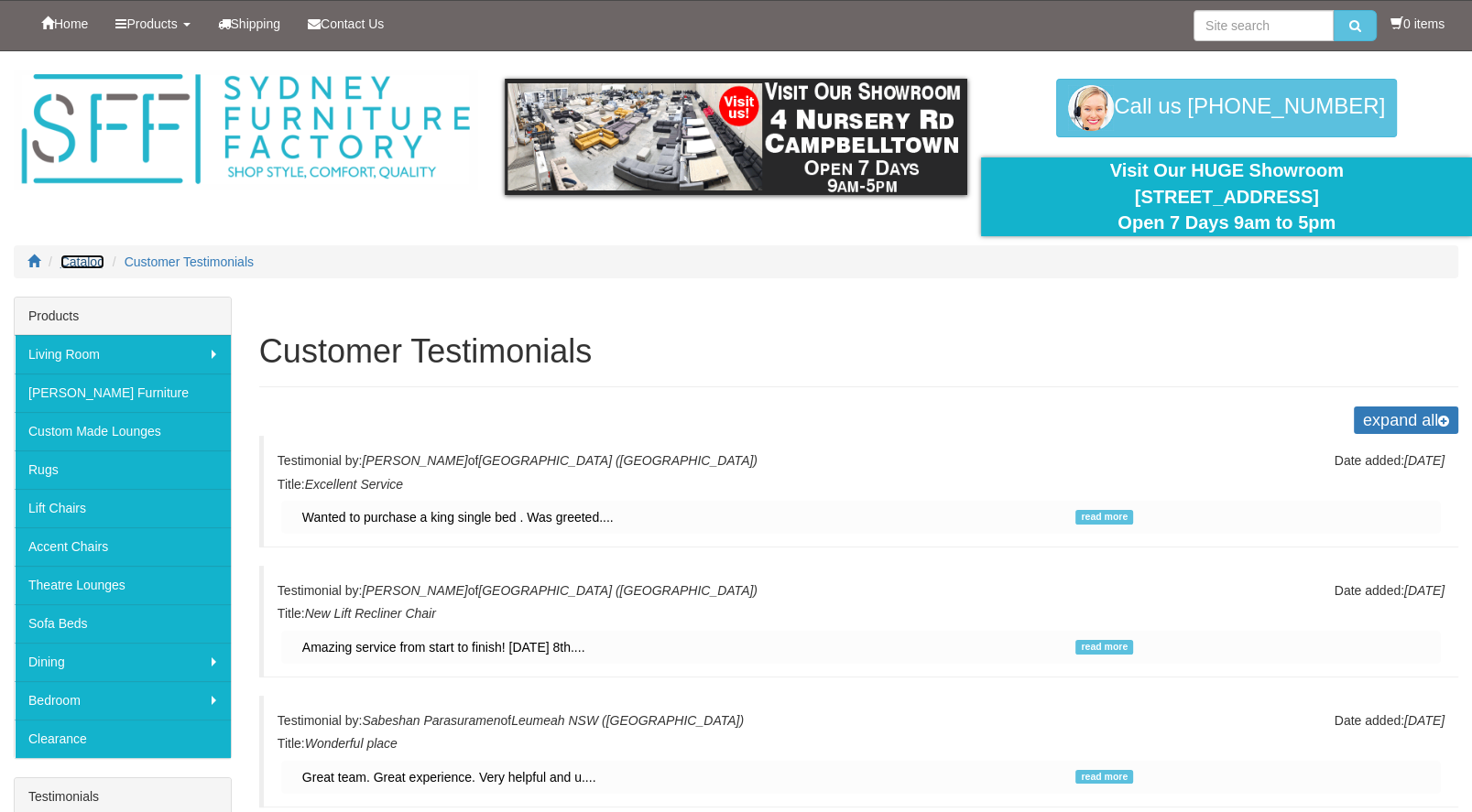
click at [76, 260] on span "Catalog" at bounding box center [82, 262] width 44 height 15
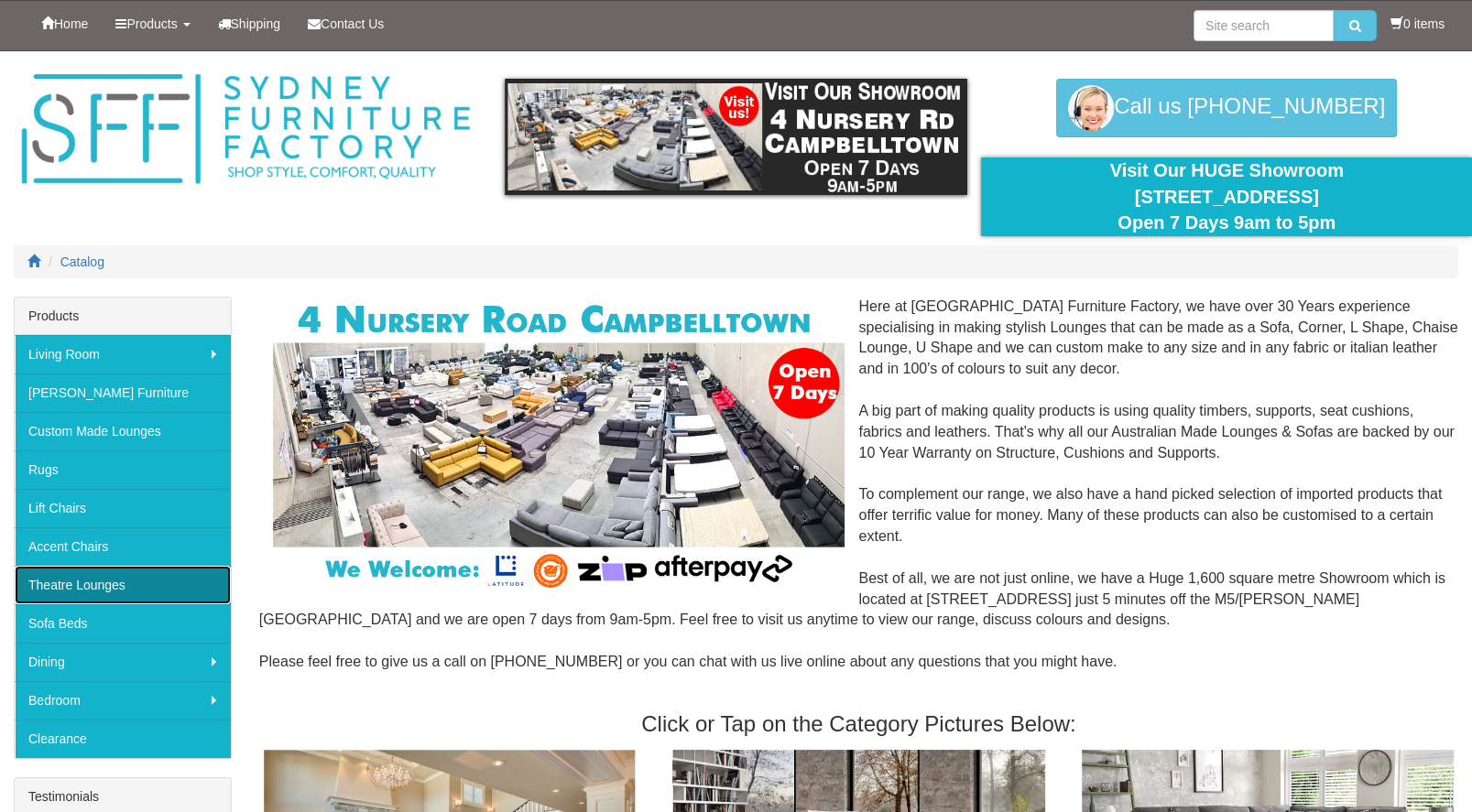
click at [76, 578] on link "Theatre Lounges" at bounding box center [123, 585] width 216 height 38
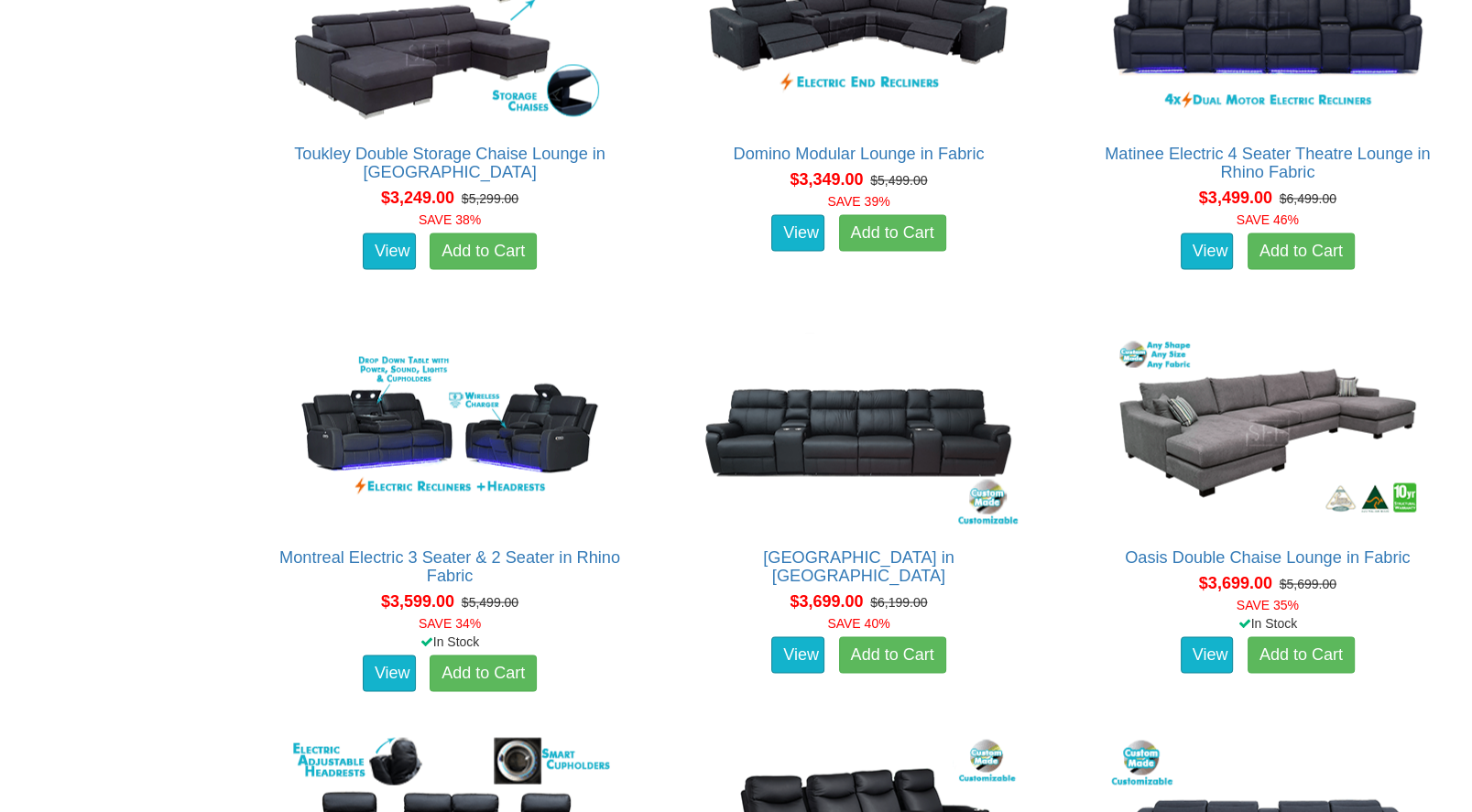
scroll to position [3440, 0]
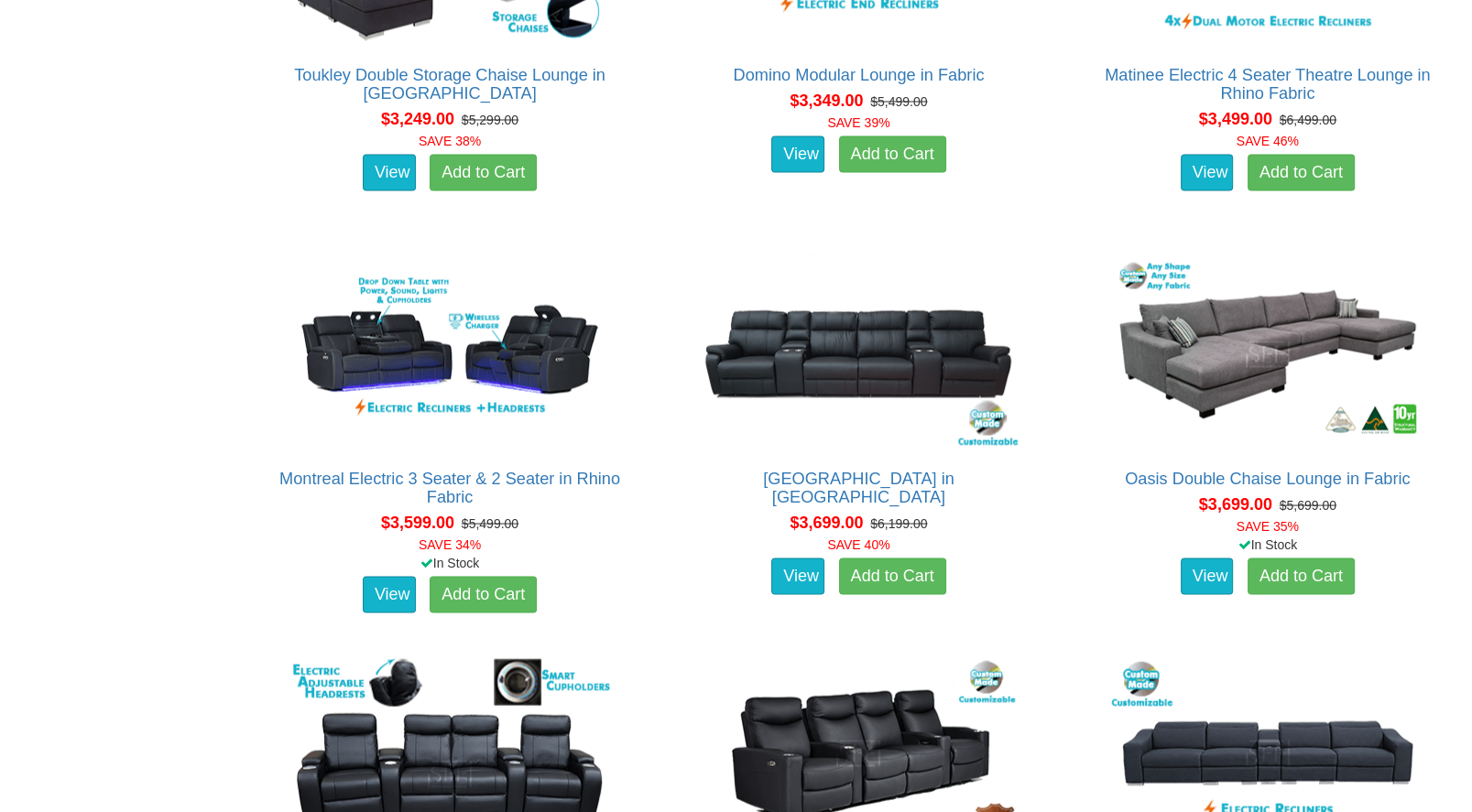
drag, startPoint x: 1460, startPoint y: 467, endPoint x: 1467, endPoint y: 533, distance: 66.4
click at [1467, 533] on div "Oasis Double Chaise Lounge in Fabric About the Oasis: Lounge Room or Theatre Ro…" at bounding box center [1267, 432] width 408 height 386
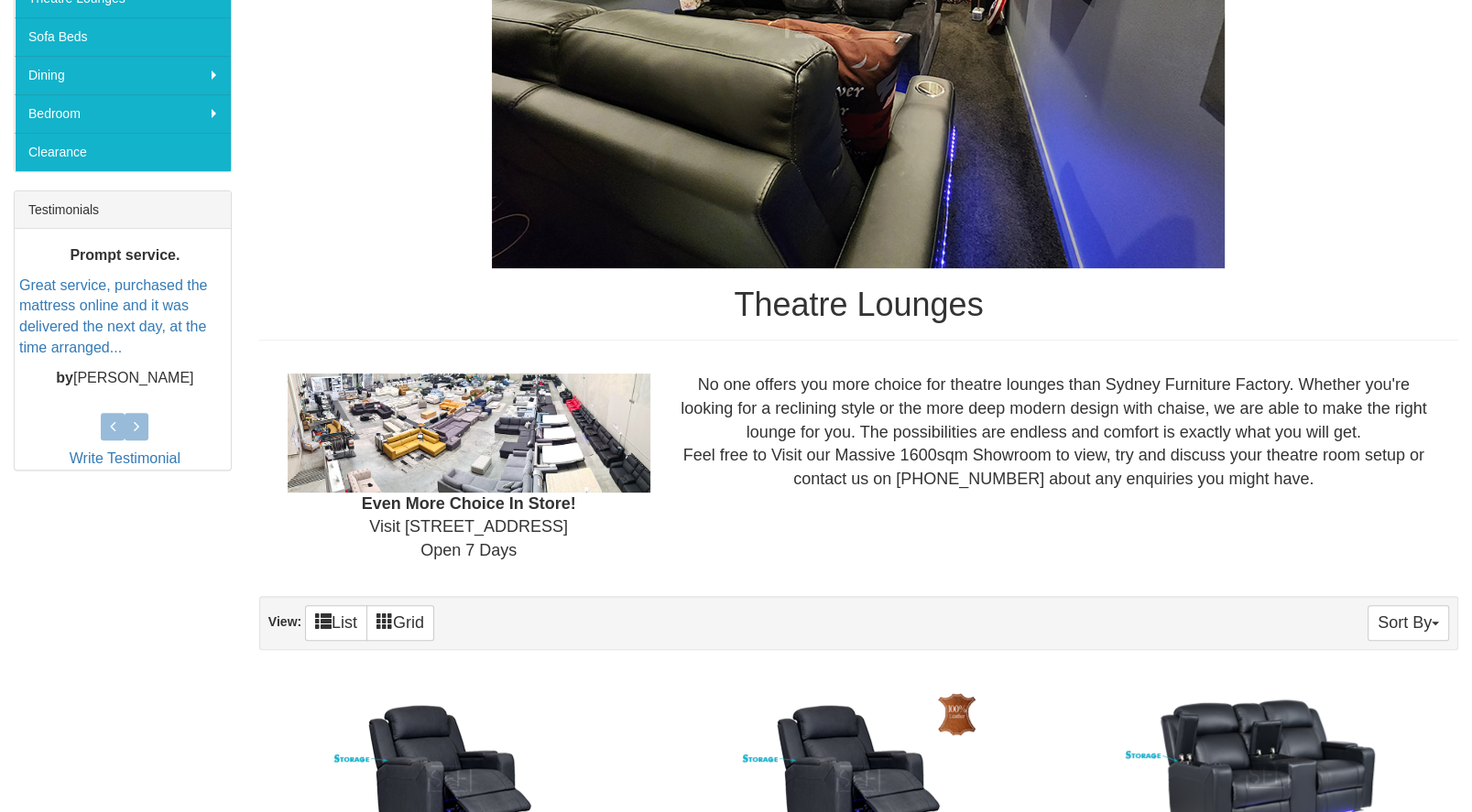
scroll to position [0, 0]
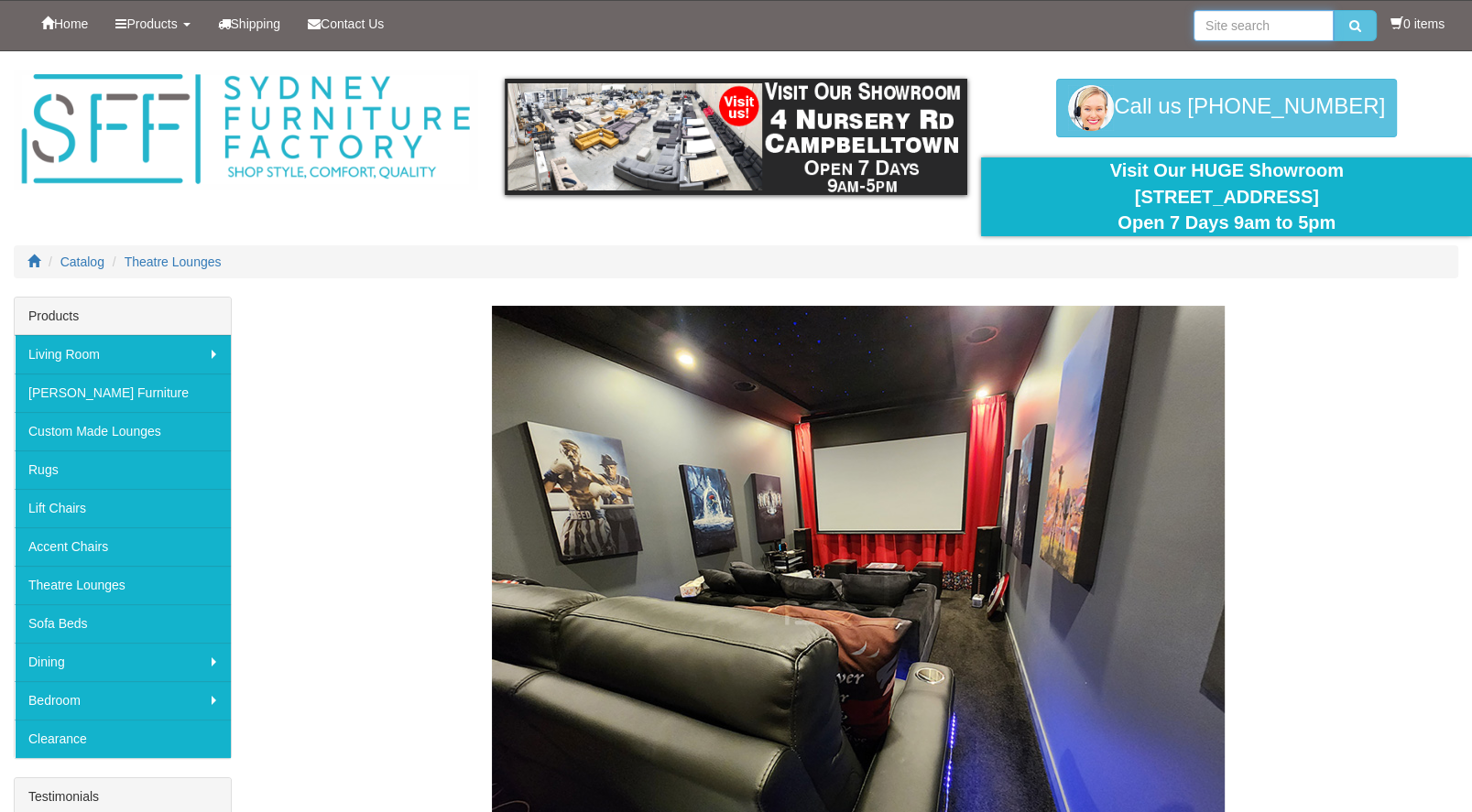
click at [1222, 22] on input "search" at bounding box center [1263, 25] width 140 height 31
type input "three seat cinema"
click at [1334, 10] on button "submit" at bounding box center [1356, 25] width 43 height 31
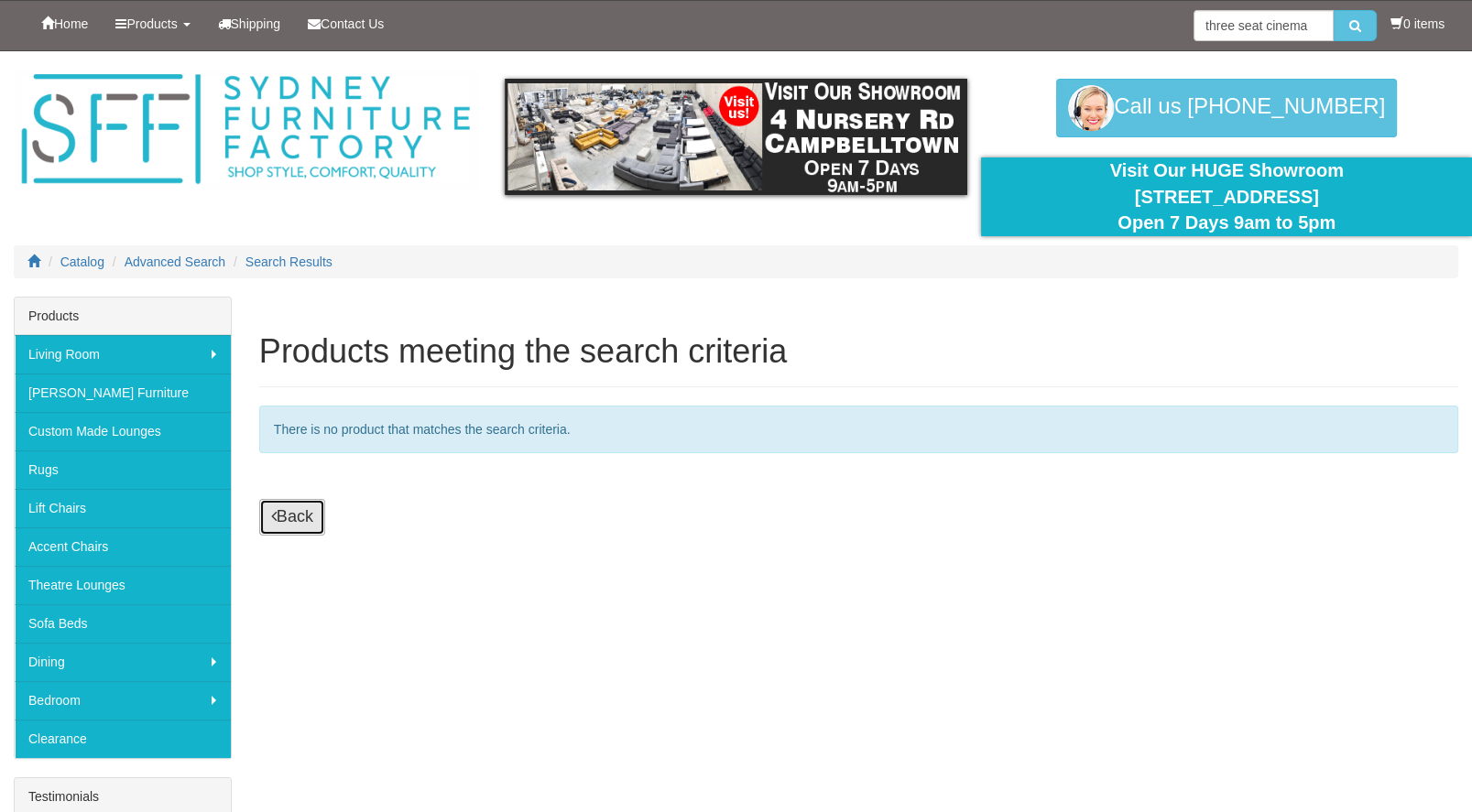
click at [296, 512] on link "Back" at bounding box center [292, 517] width 66 height 37
